Goal: Find specific page/section: Find specific page/section

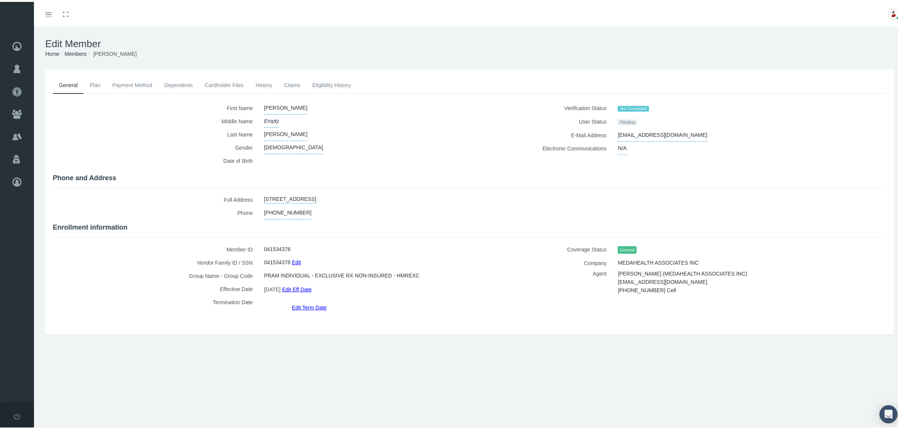
click at [48, 11] on icon "Toggle menubar" at bounding box center [48, 13] width 6 height 5
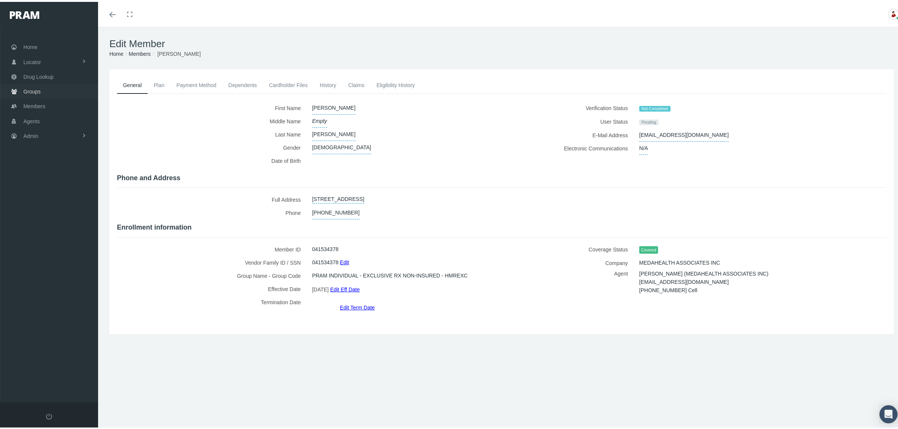
click at [32, 91] on span "Groups" at bounding box center [31, 90] width 17 height 14
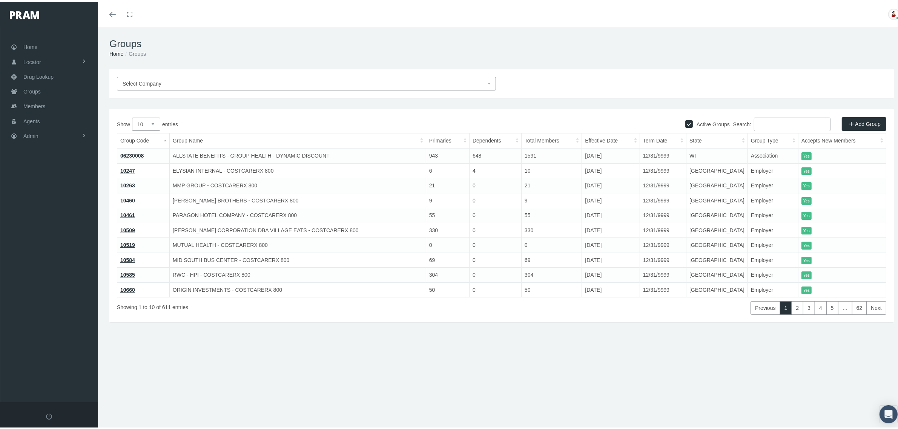
click at [755, 120] on input "Search:" at bounding box center [792, 123] width 77 height 14
paste input "216620"
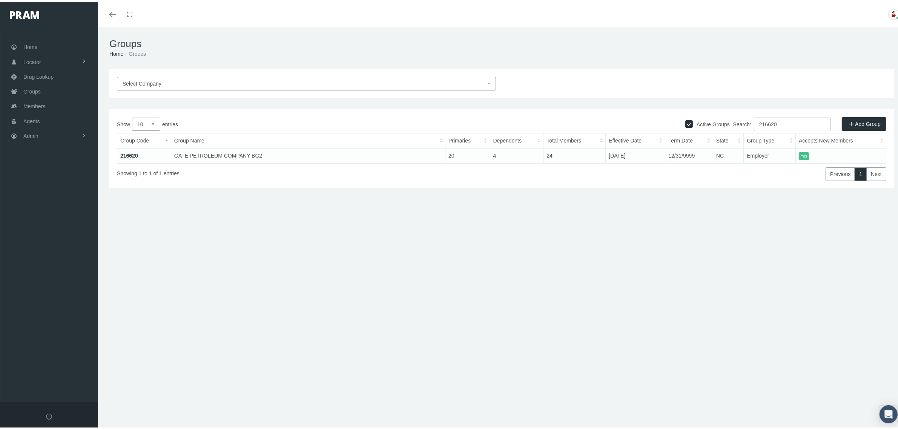
type input "216620"
click at [123, 154] on link "216620" at bounding box center [129, 154] width 18 height 6
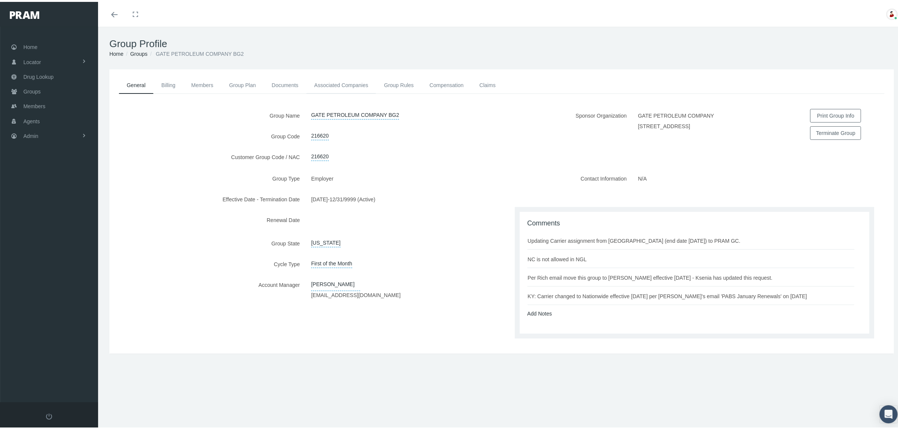
click at [324, 83] on link "Associated Companies" at bounding box center [341, 83] width 70 height 17
